Goal: Obtain resource: Download file/media

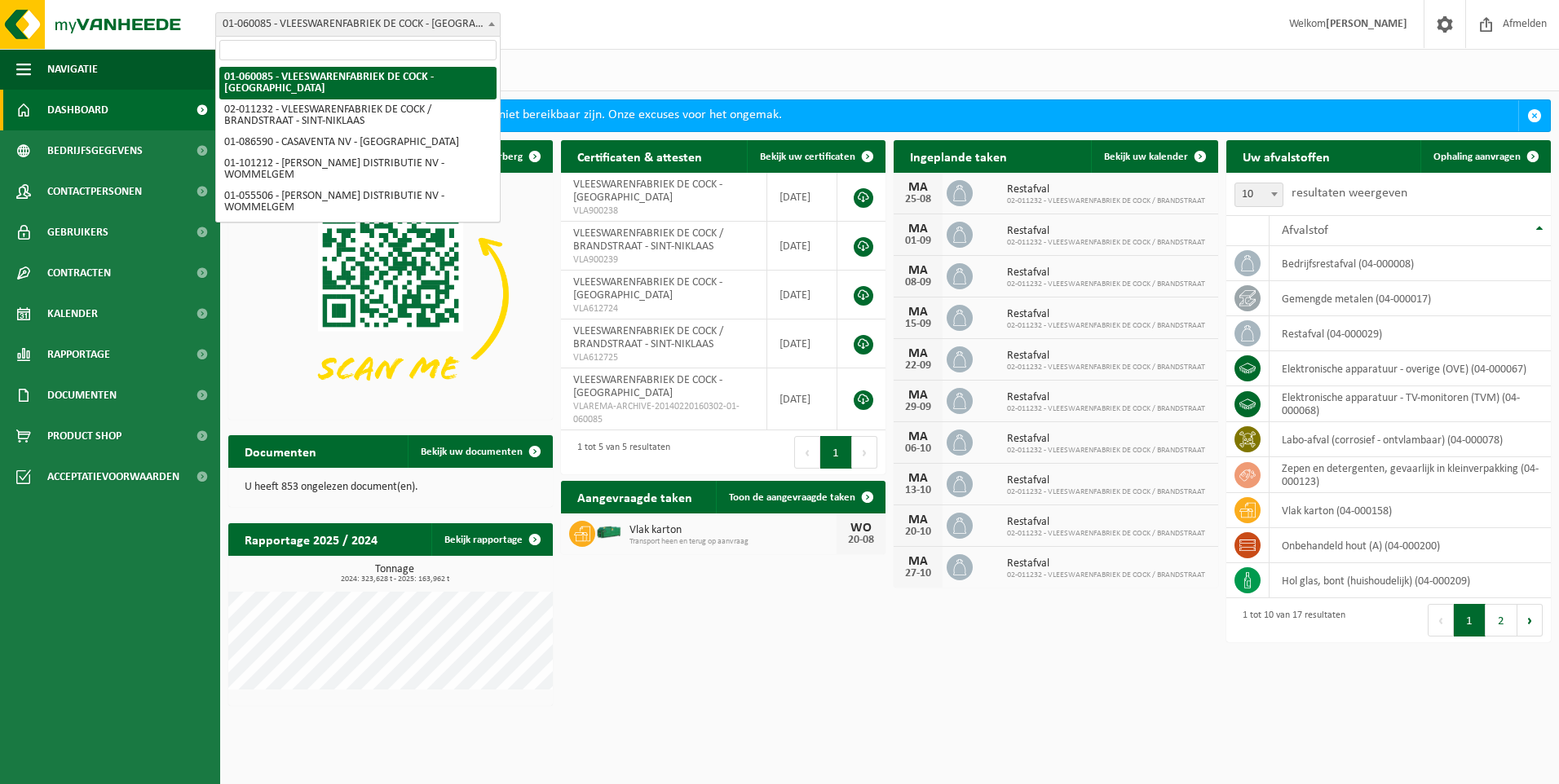
click at [492, 20] on span at bounding box center [491, 23] width 16 height 21
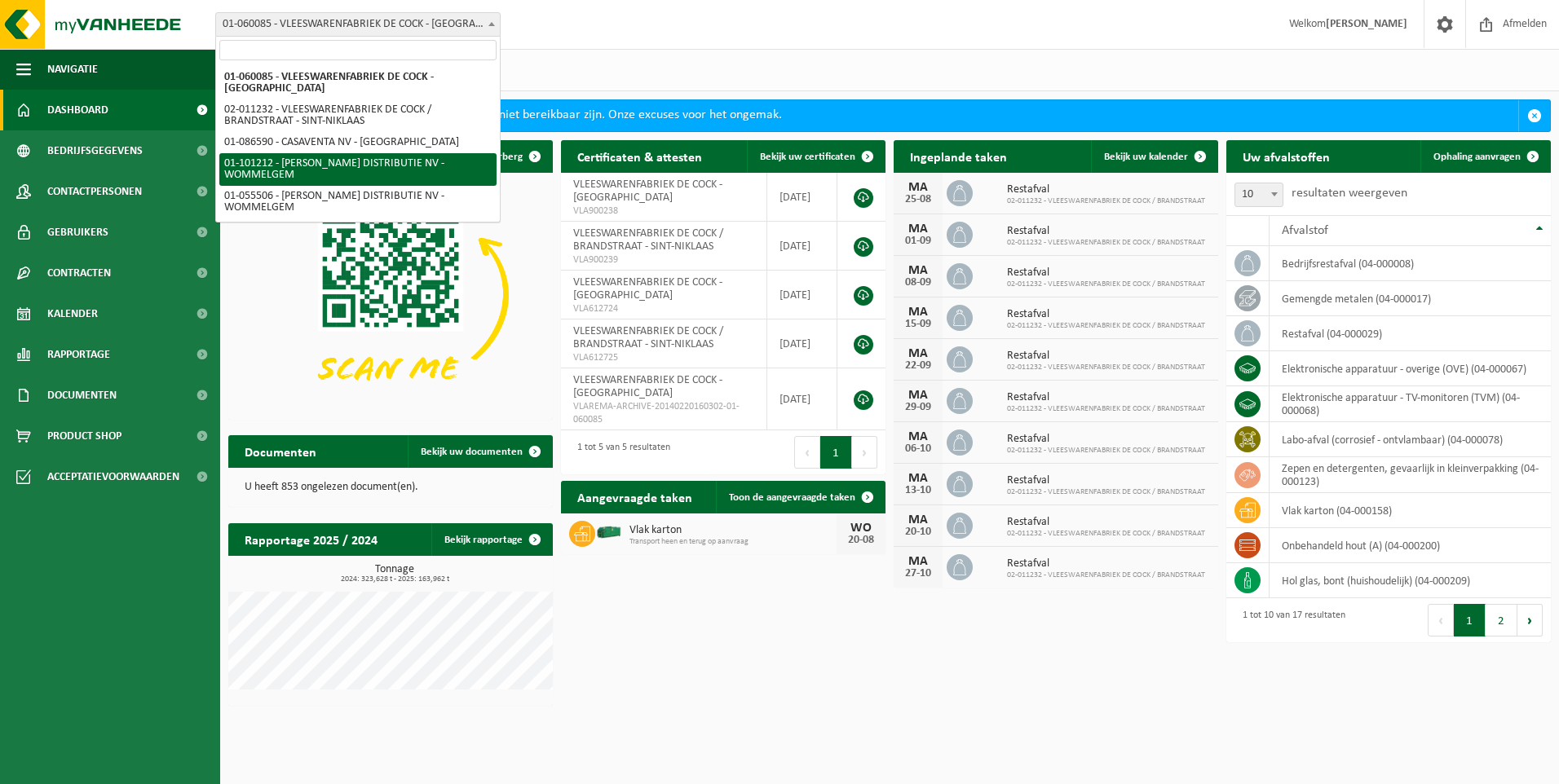
select select "7859"
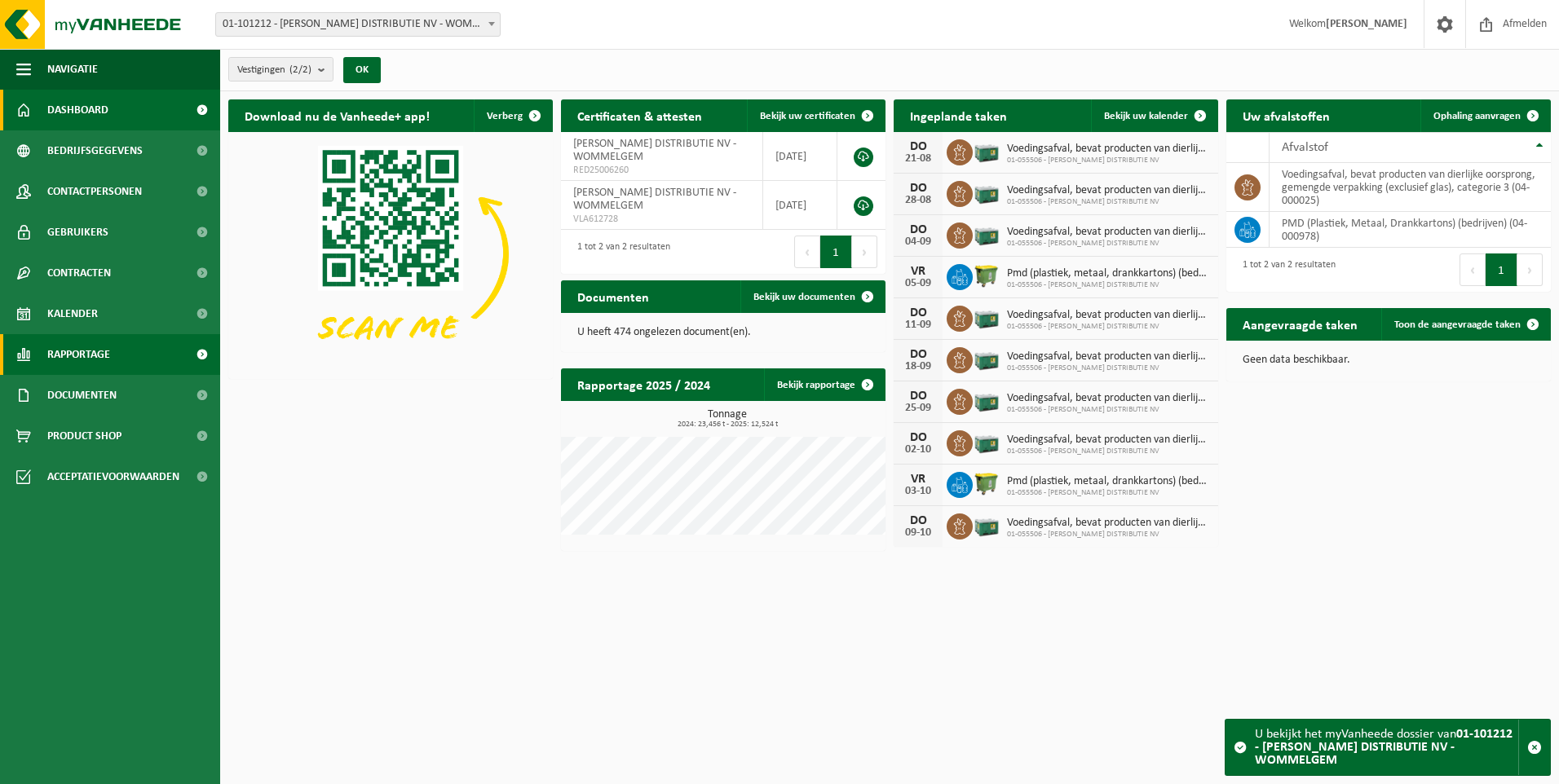
click at [85, 353] on span "Rapportage" at bounding box center [79, 354] width 62 height 41
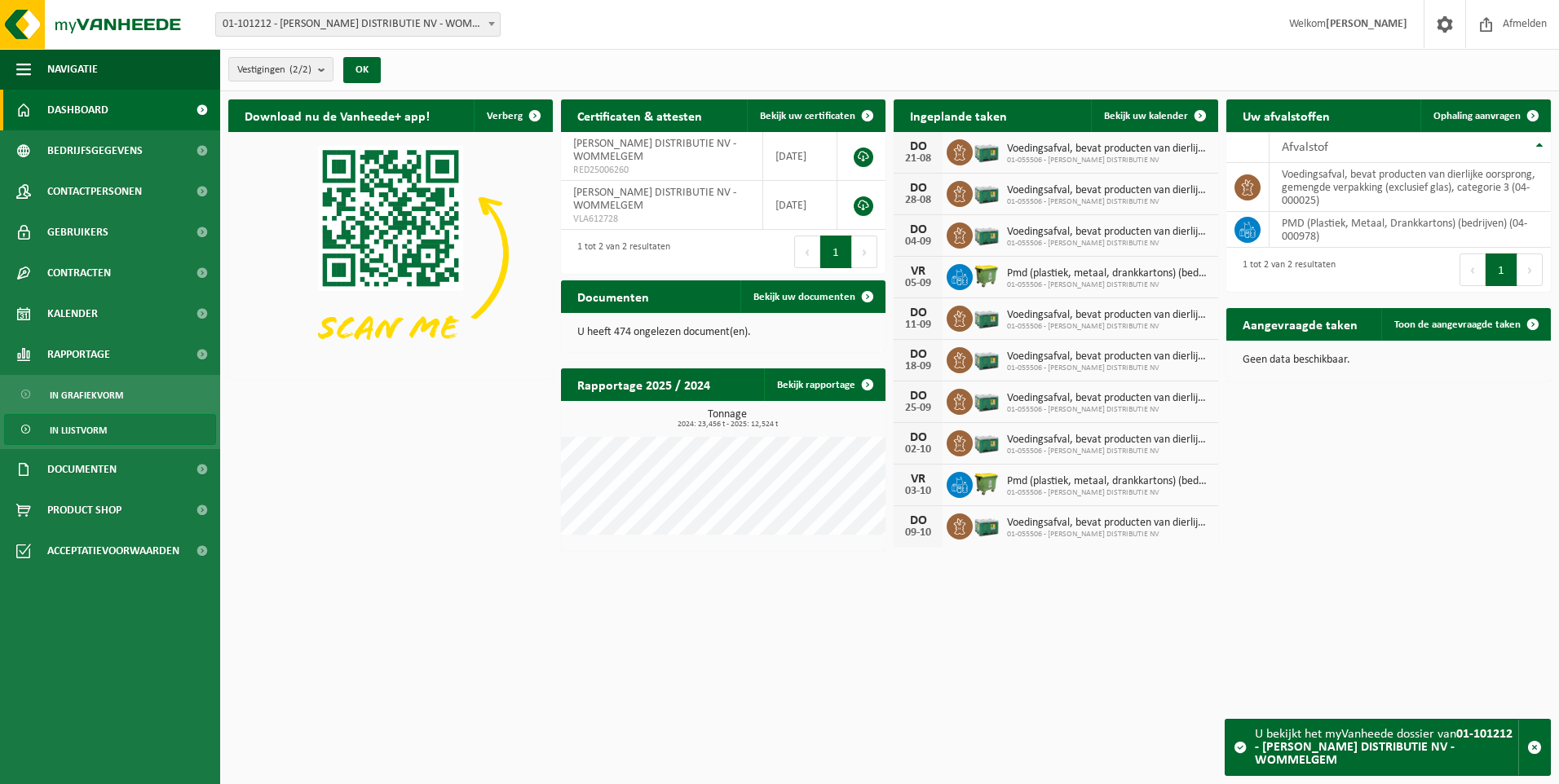
click at [126, 418] on link "In lijstvorm" at bounding box center [110, 430] width 212 height 31
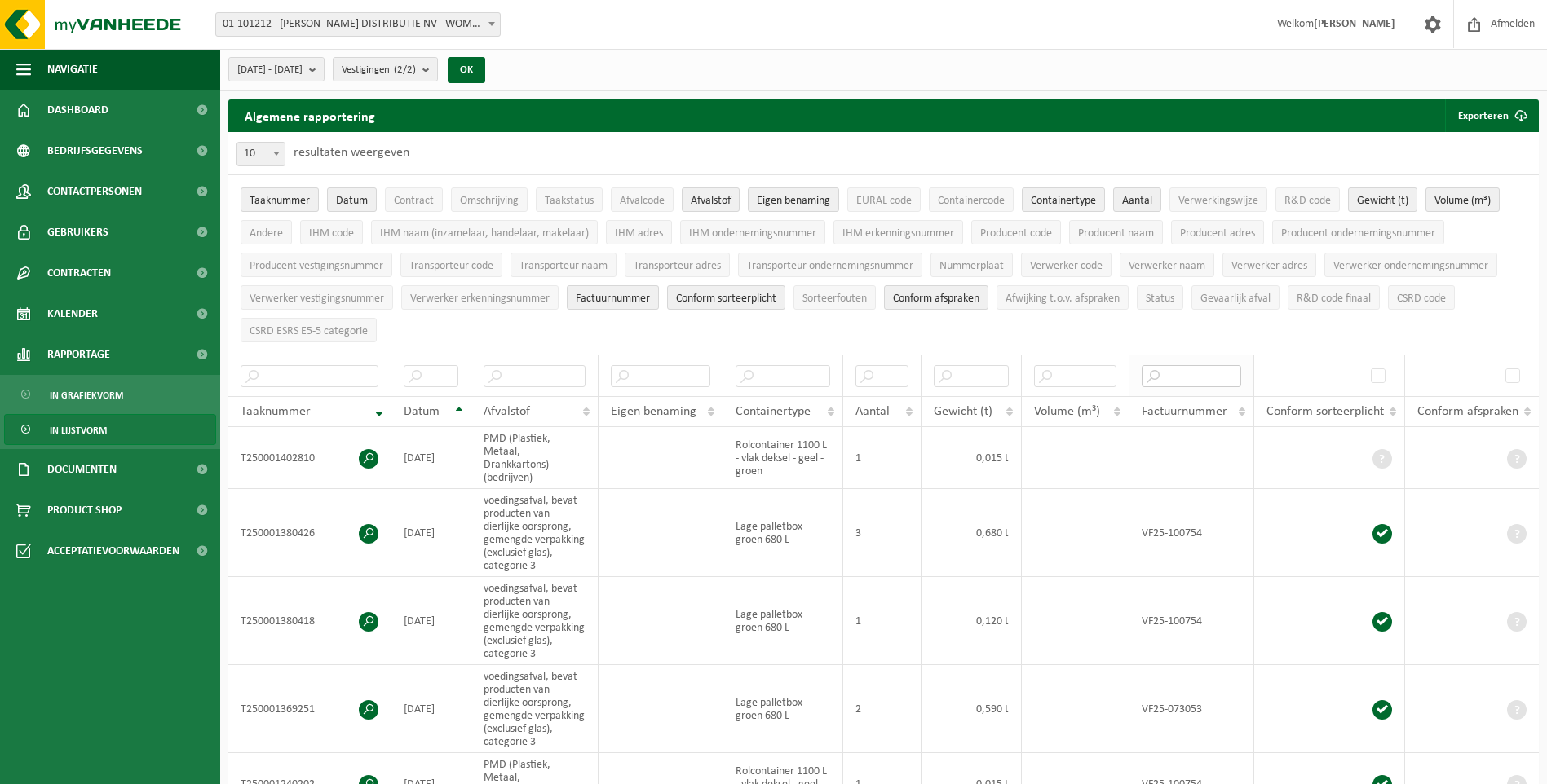
click at [1155, 373] on input "text" at bounding box center [1191, 376] width 100 height 22
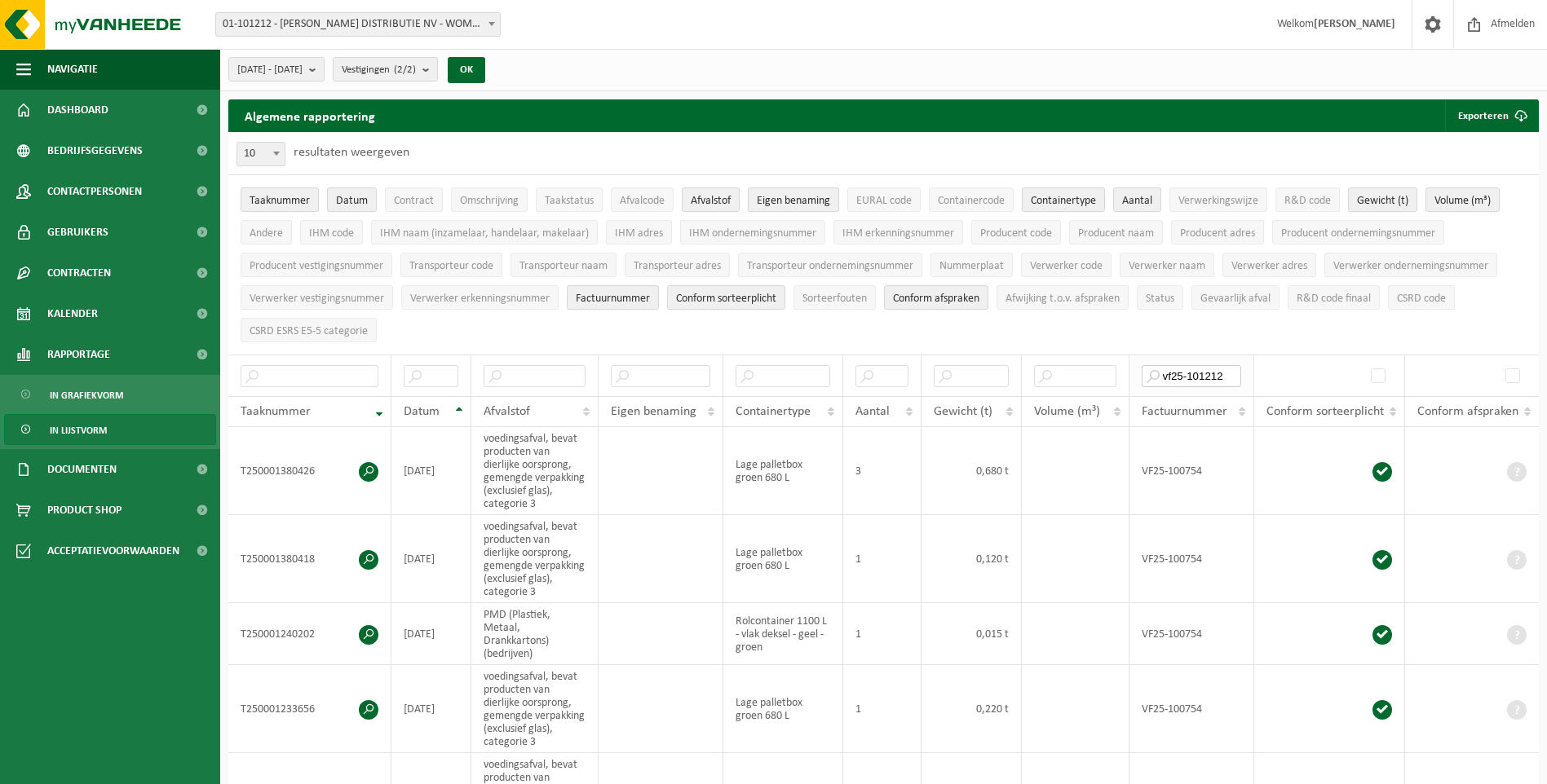
type input "vf25-101212"
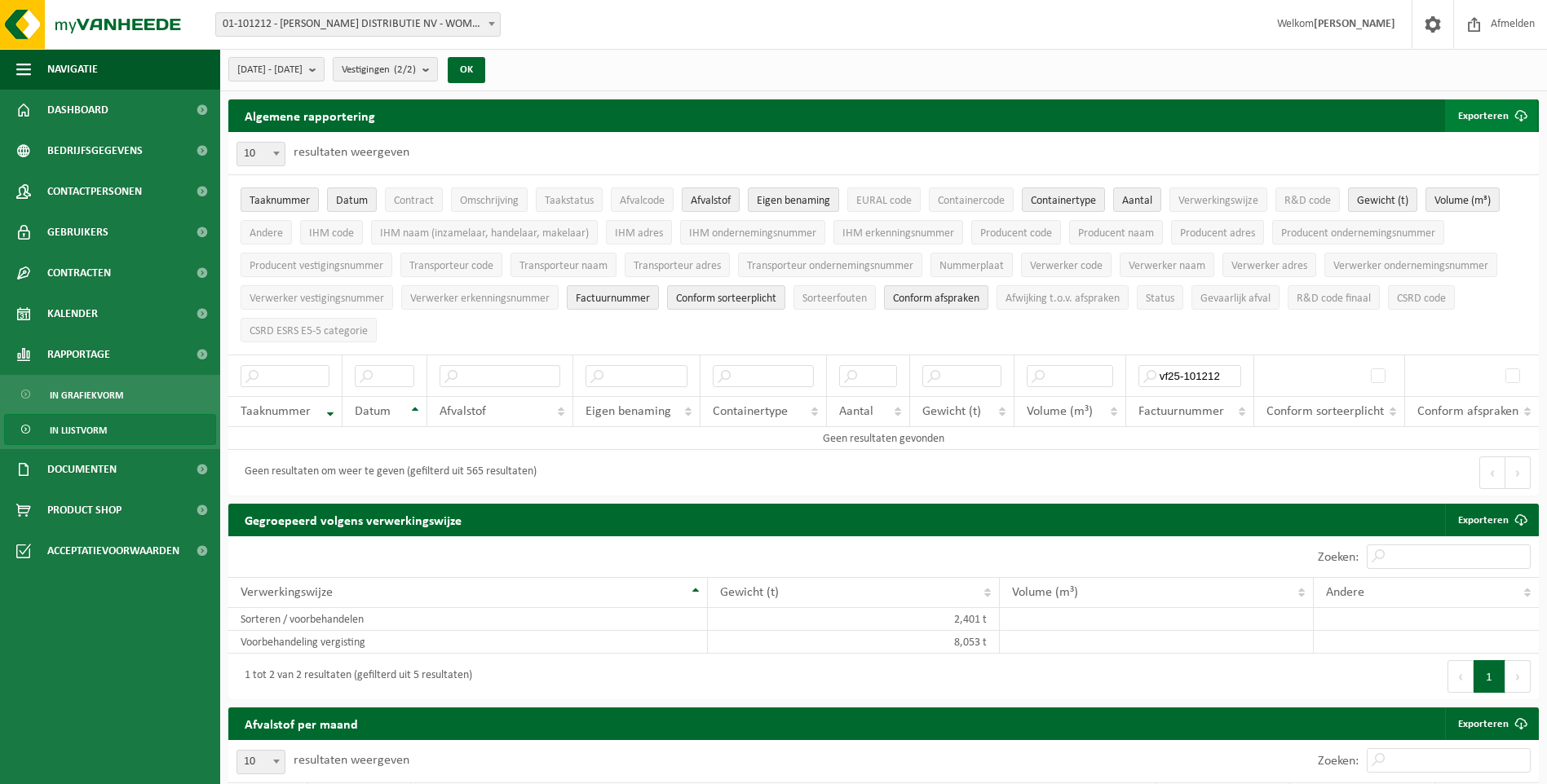
click at [1478, 108] on button "Exporteren" at bounding box center [1491, 116] width 92 height 33
click at [1491, 113] on button "Exporteren" at bounding box center [1491, 116] width 92 height 33
click at [67, 389] on span "In grafiekvorm" at bounding box center [86, 395] width 74 height 31
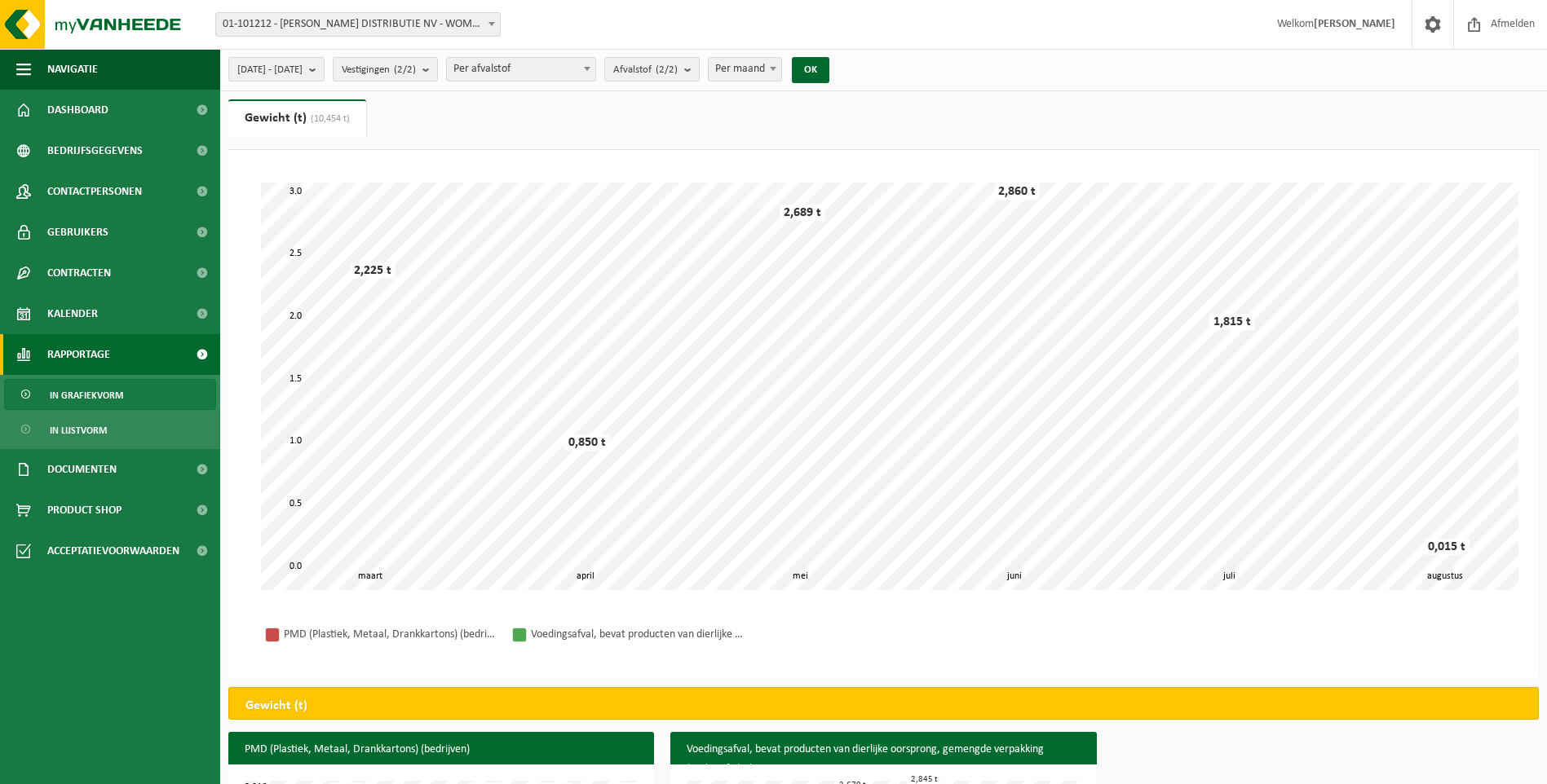
click at [68, 392] on span "In grafiekvorm" at bounding box center [86, 395] width 74 height 31
click at [92, 350] on span "Rapportage" at bounding box center [79, 354] width 62 height 41
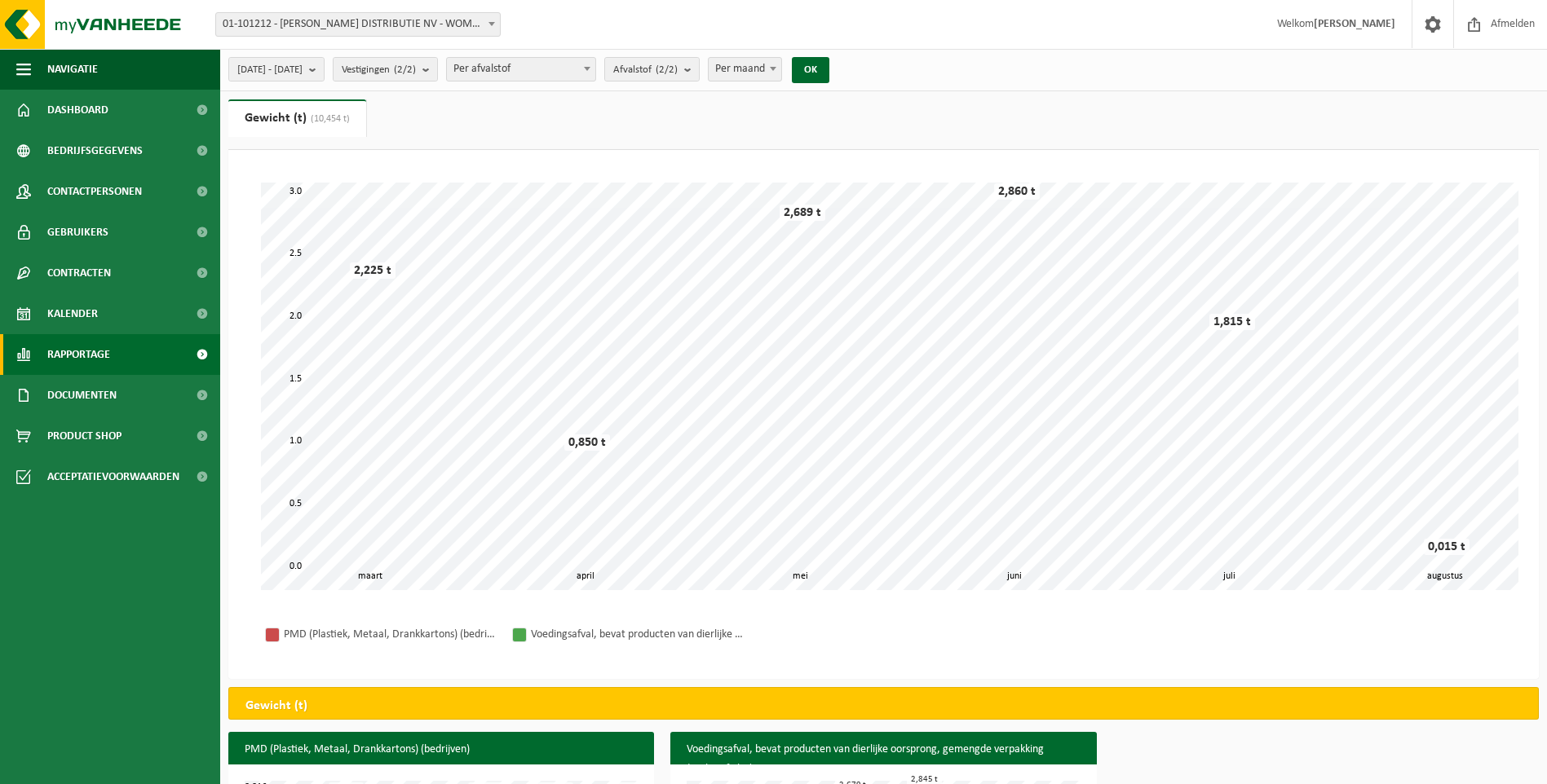
click at [92, 350] on span "Rapportage" at bounding box center [79, 354] width 62 height 41
click at [95, 429] on span "In lijstvorm" at bounding box center [78, 431] width 57 height 31
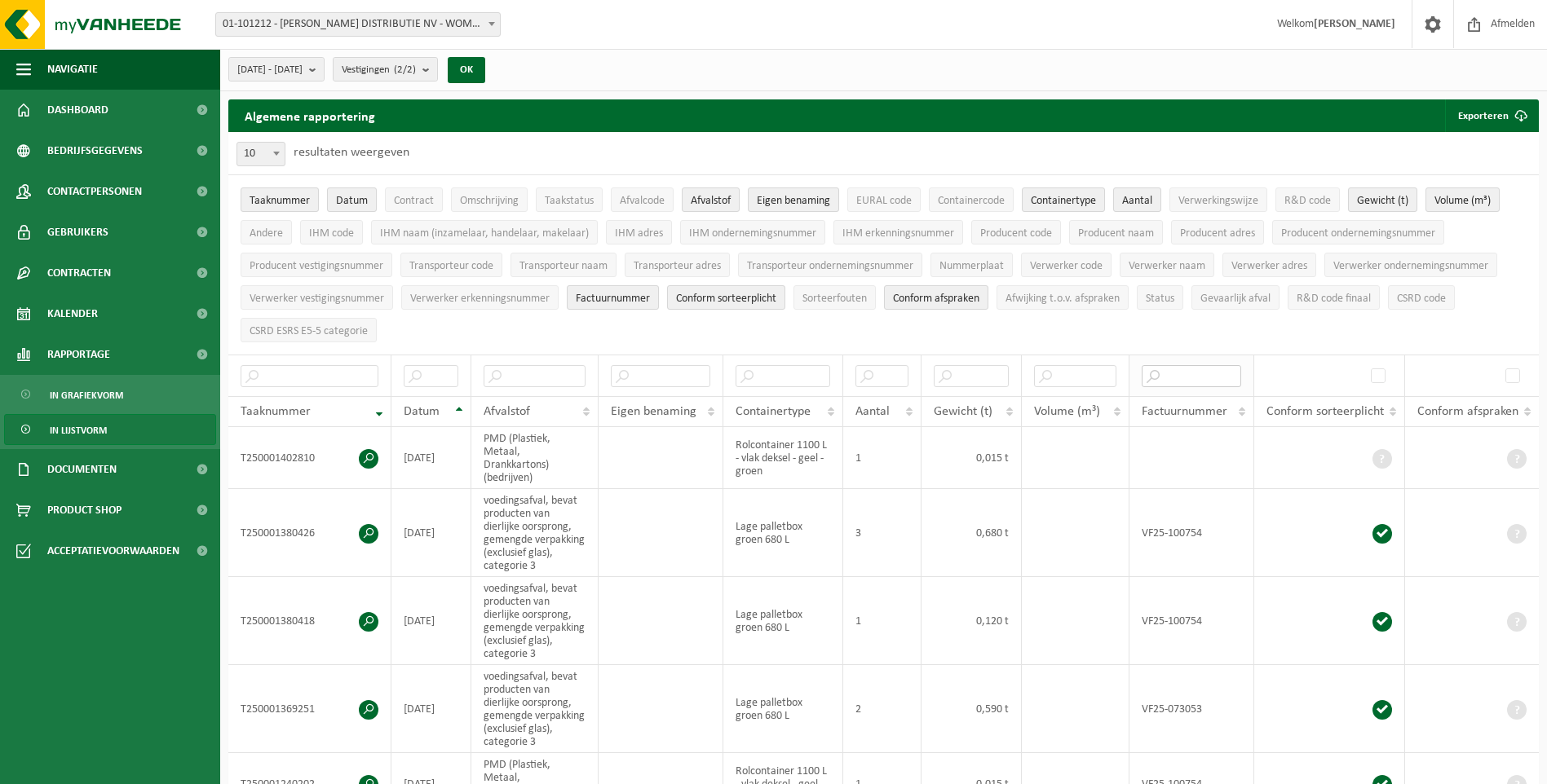
click at [1150, 373] on input "text" at bounding box center [1191, 376] width 100 height 22
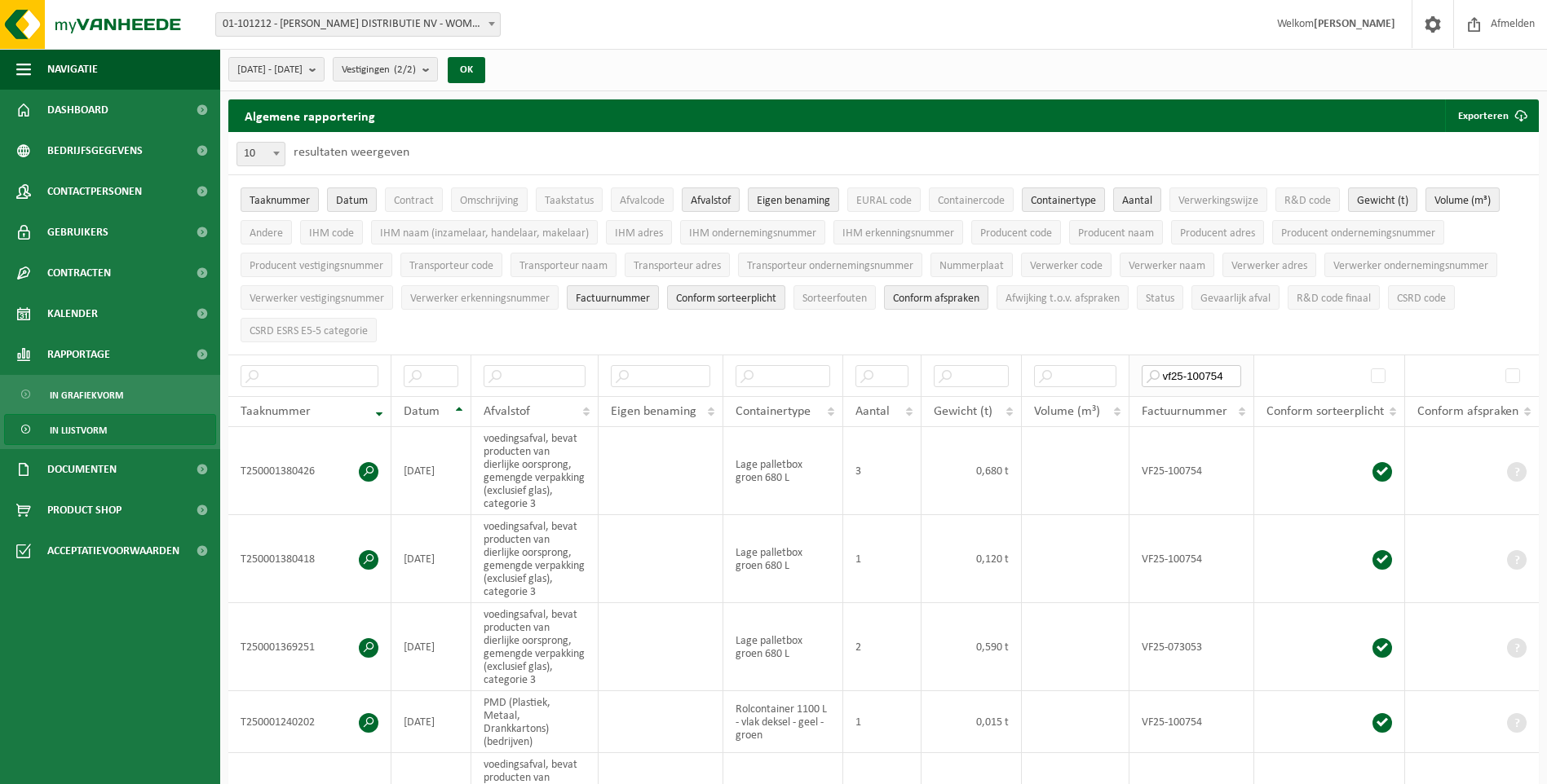
type input "vf25-100754"
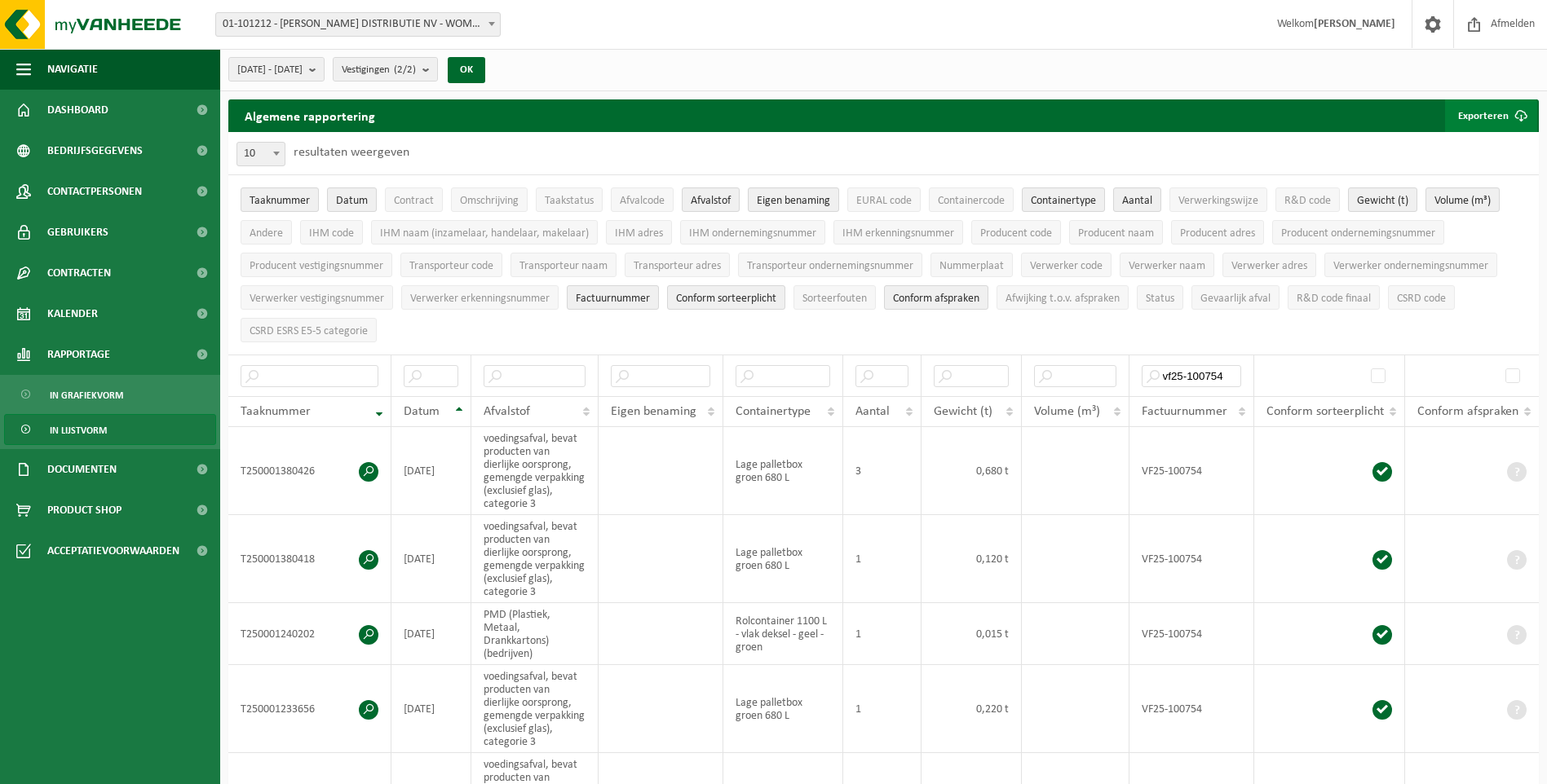
click at [1465, 115] on button "Exporteren" at bounding box center [1491, 116] width 92 height 33
click at [1452, 149] on link "Enkel mijn selectie" at bounding box center [1463, 148] width 147 height 33
